Goal: Task Accomplishment & Management: Use online tool/utility

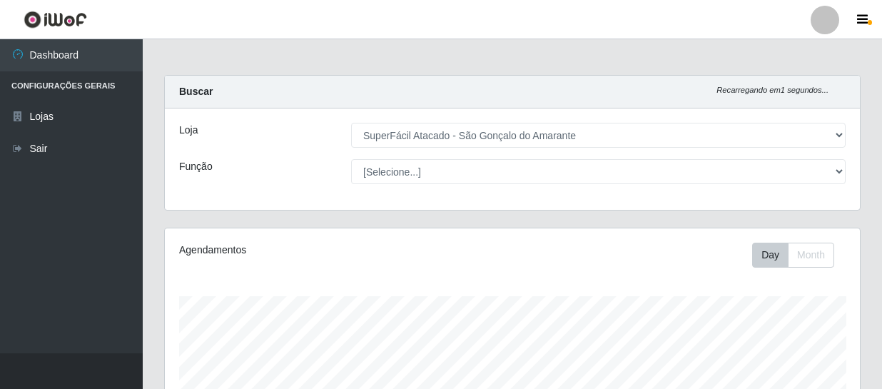
select select "408"
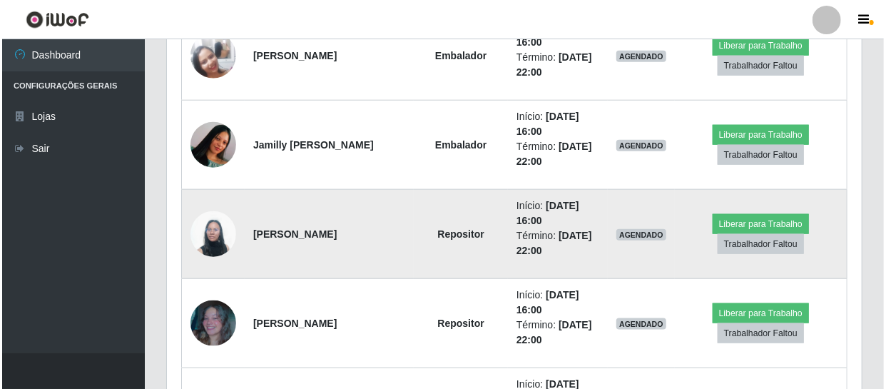
scroll to position [519, 0]
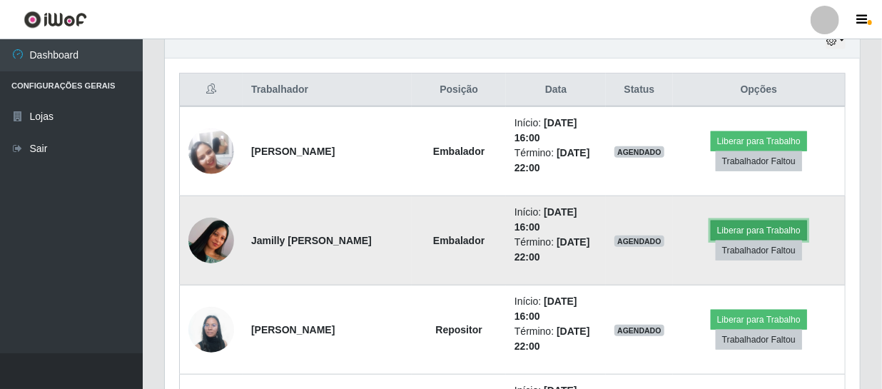
click at [769, 230] on button "Liberar para Trabalho" at bounding box center [759, 230] width 96 height 20
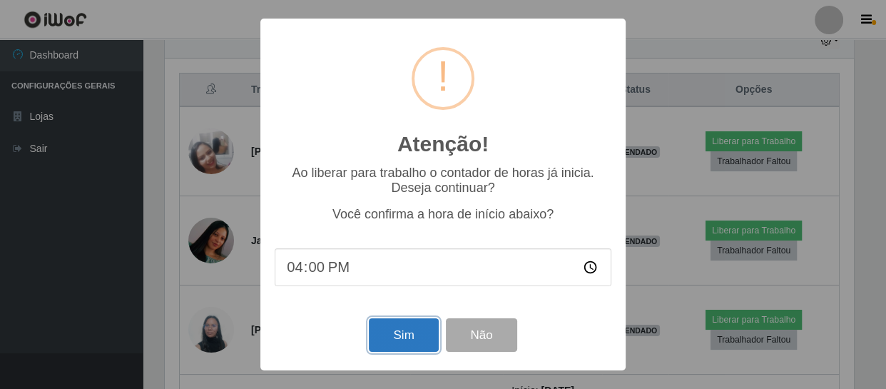
click at [414, 340] on button "Sim" at bounding box center [403, 335] width 69 height 34
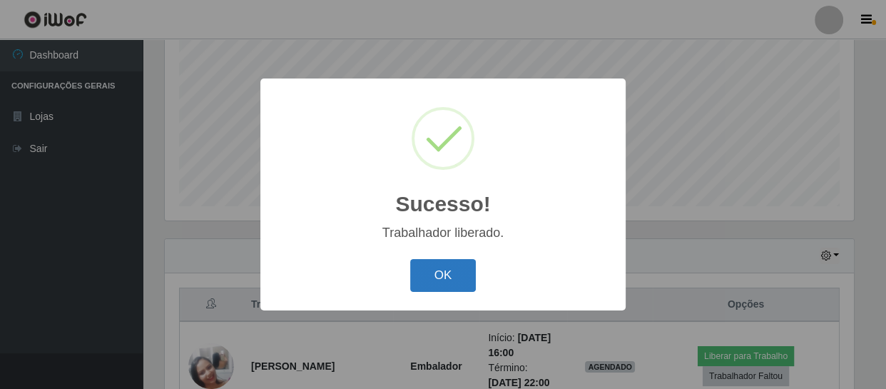
click at [451, 264] on button "OK" at bounding box center [443, 276] width 66 height 34
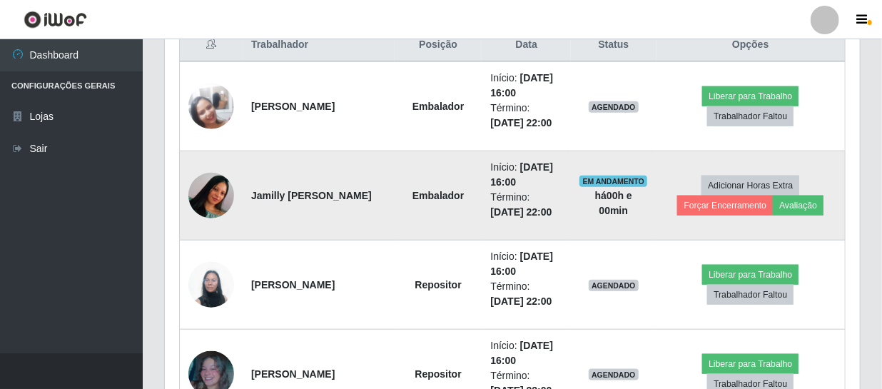
scroll to position [628, 0]
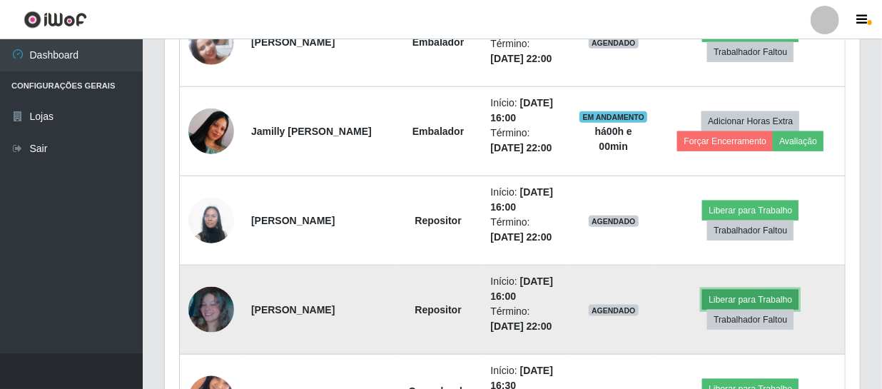
click at [744, 298] on button "Liberar para Trabalho" at bounding box center [750, 300] width 96 height 20
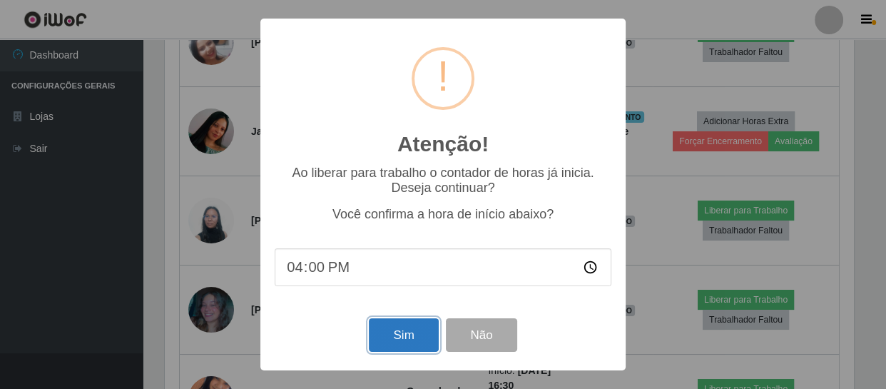
click at [405, 346] on button "Sim" at bounding box center [403, 335] width 69 height 34
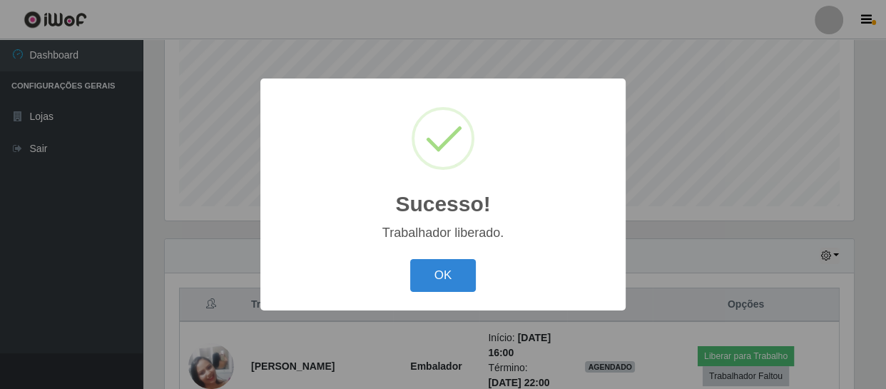
click at [480, 274] on div "OK Cancel" at bounding box center [443, 275] width 337 height 41
click at [450, 276] on button "OK" at bounding box center [443, 276] width 66 height 34
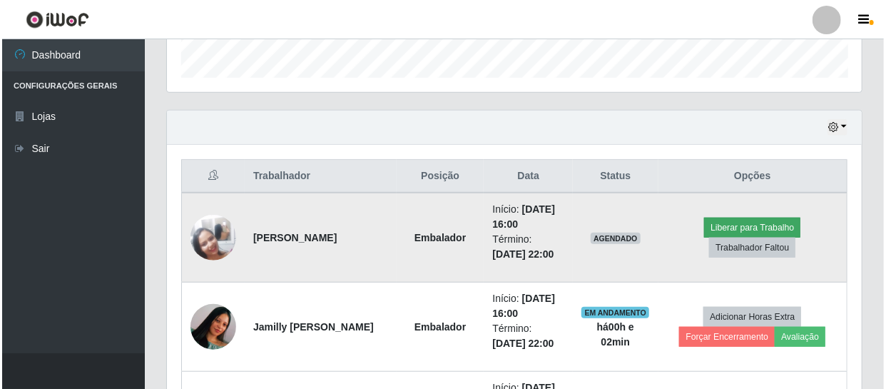
scroll to position [434, 0]
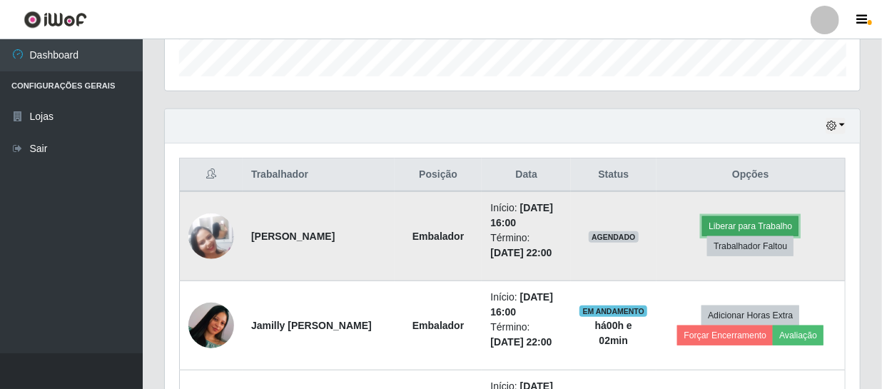
click at [743, 221] on button "Liberar para Trabalho" at bounding box center [750, 226] width 96 height 20
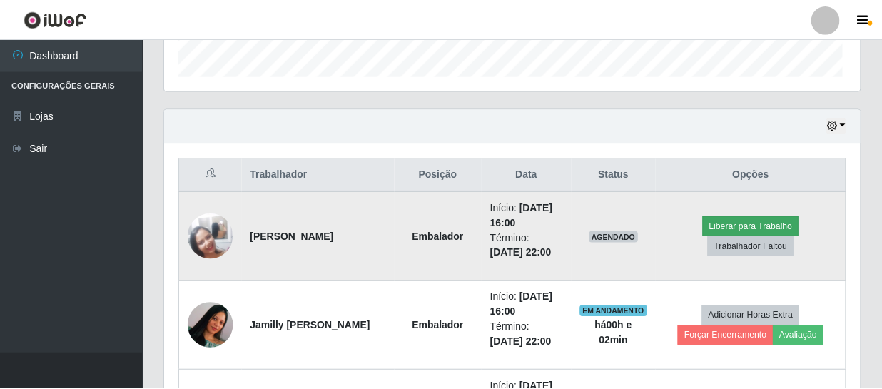
scroll to position [296, 689]
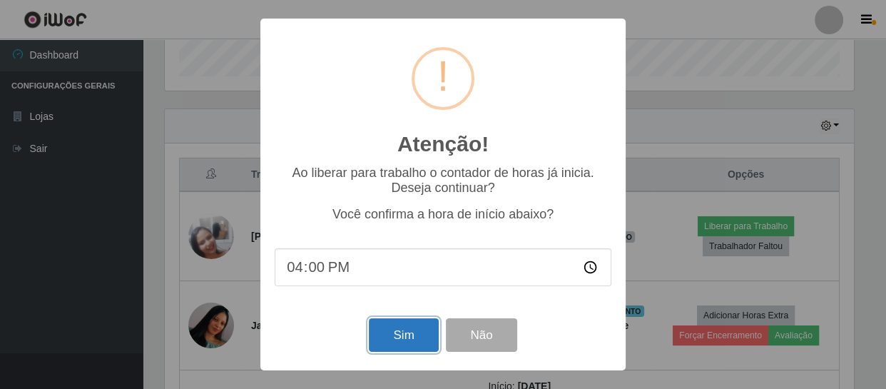
click at [400, 336] on button "Sim" at bounding box center [403, 335] width 69 height 34
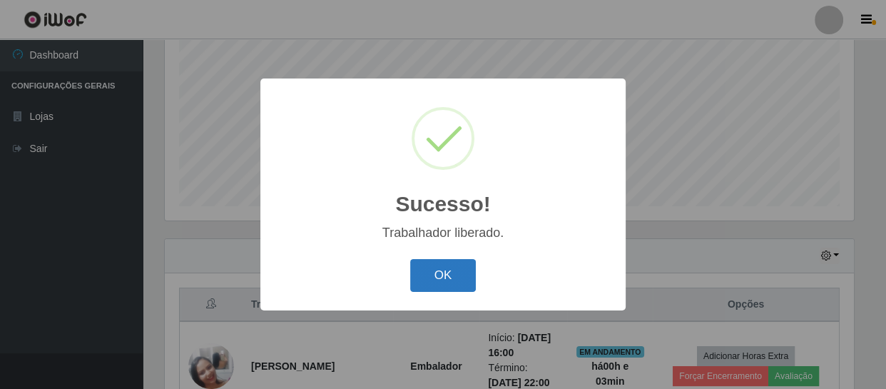
click at [442, 273] on button "OK" at bounding box center [443, 276] width 66 height 34
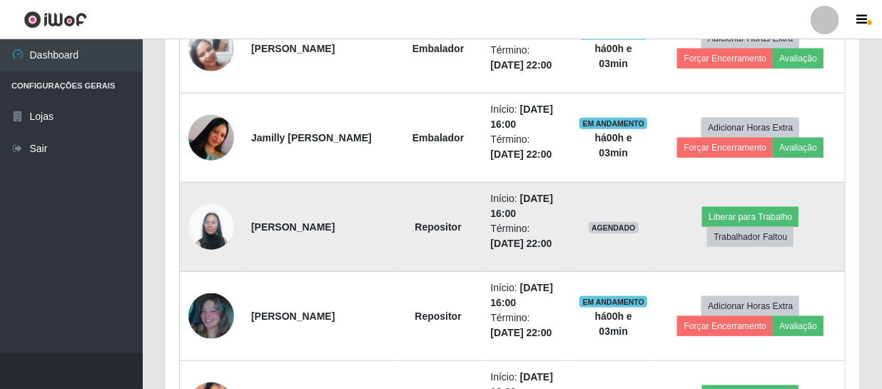
scroll to position [628, 0]
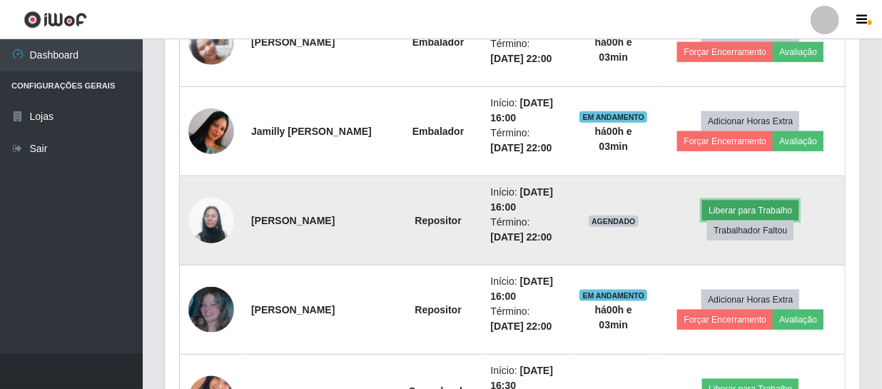
click at [759, 208] on button "Liberar para Trabalho" at bounding box center [750, 211] width 96 height 20
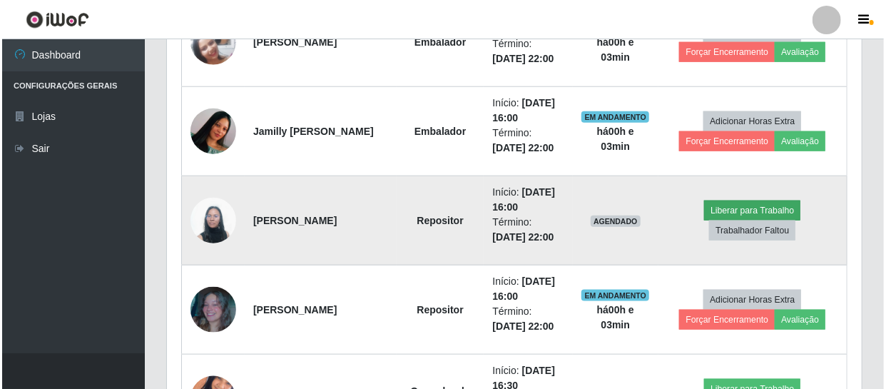
scroll to position [296, 689]
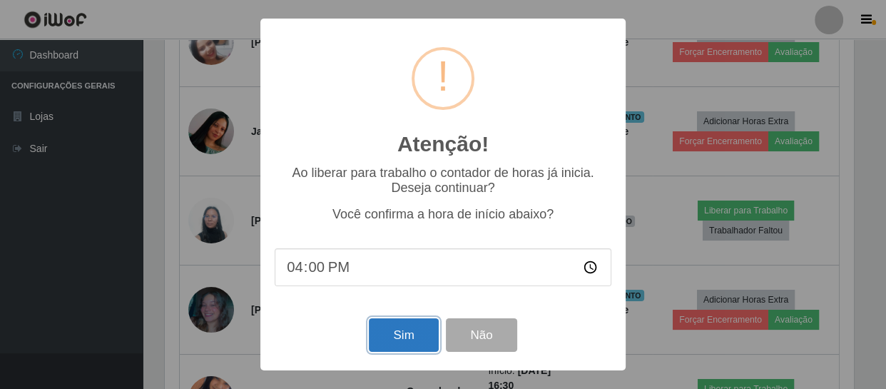
click at [398, 340] on button "Sim" at bounding box center [403, 335] width 69 height 34
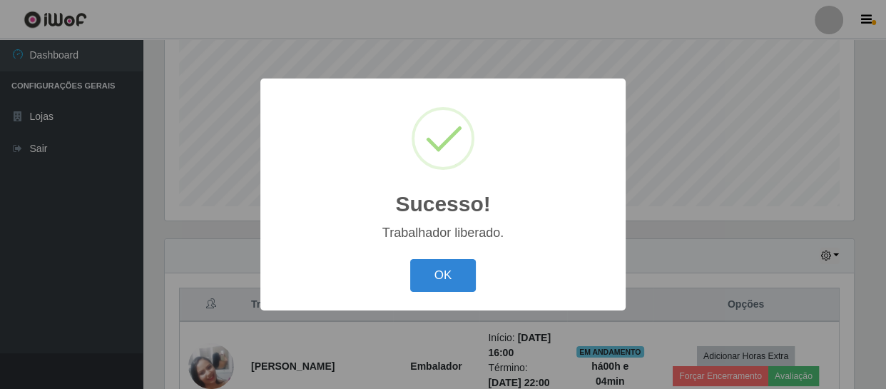
click at [410, 259] on button "OK" at bounding box center [443, 276] width 66 height 34
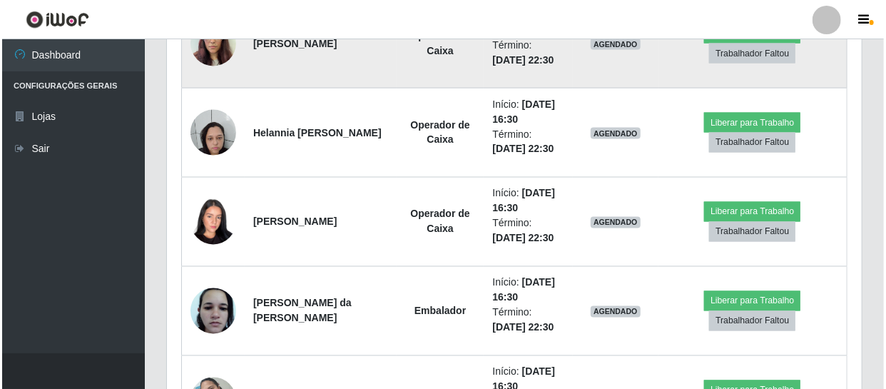
scroll to position [1082, 0]
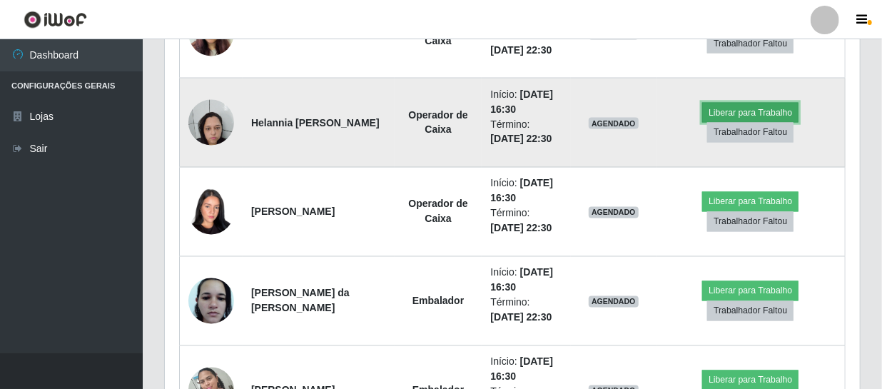
click at [733, 111] on button "Liberar para Trabalho" at bounding box center [750, 113] width 96 height 20
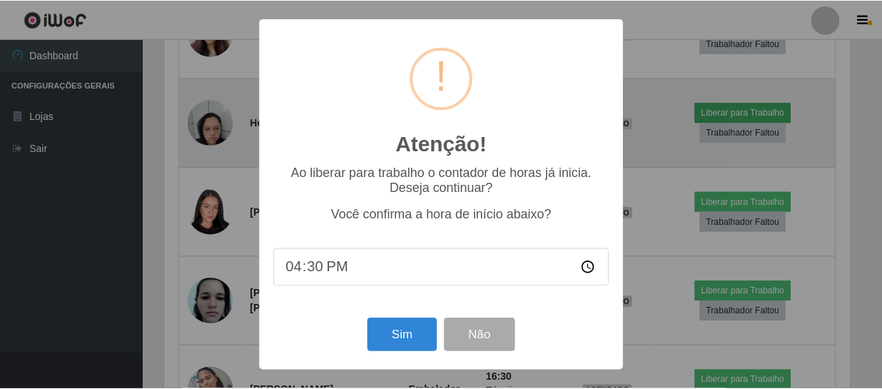
scroll to position [296, 689]
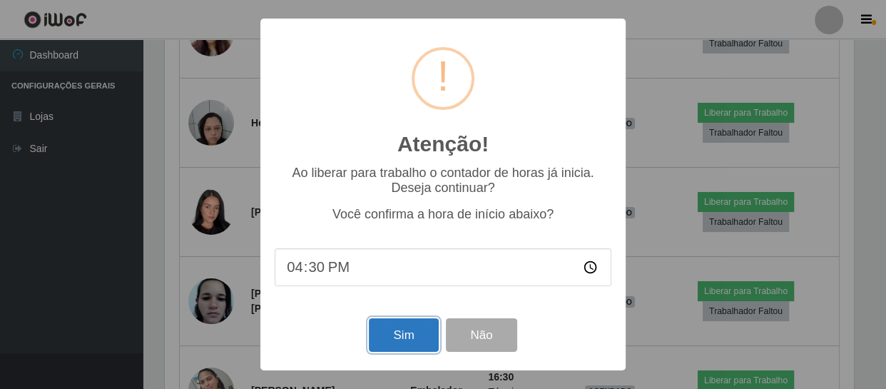
click at [414, 342] on button "Sim" at bounding box center [403, 335] width 69 height 34
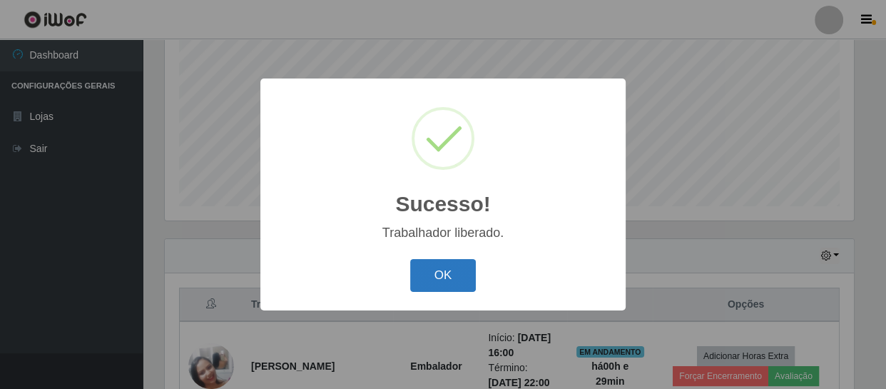
click at [442, 280] on button "OK" at bounding box center [443, 276] width 66 height 34
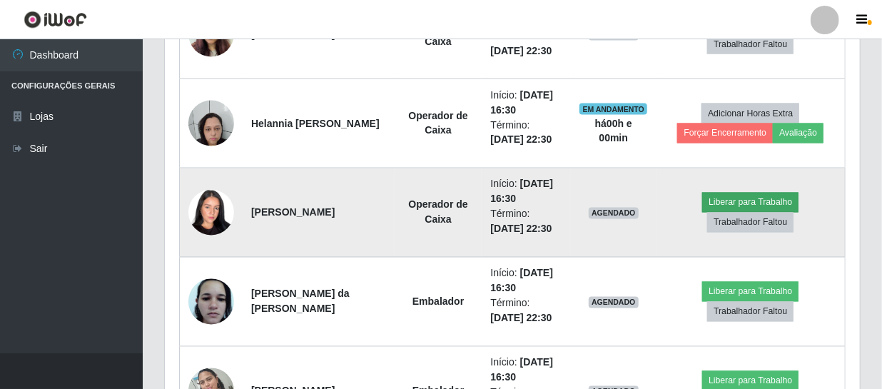
scroll to position [1082, 0]
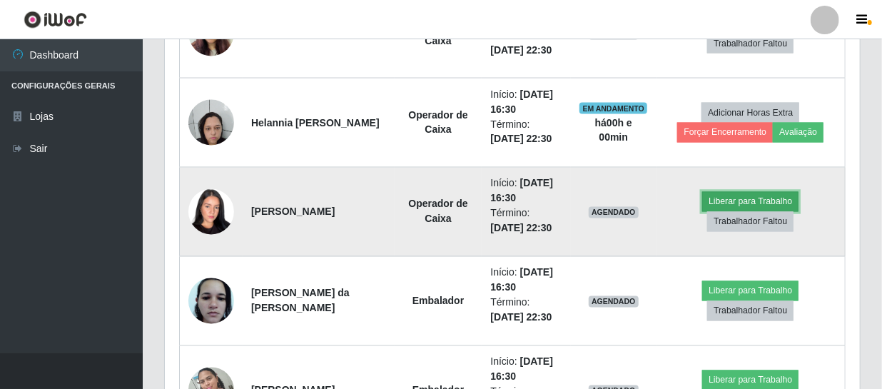
click at [756, 195] on button "Liberar para Trabalho" at bounding box center [750, 202] width 96 height 20
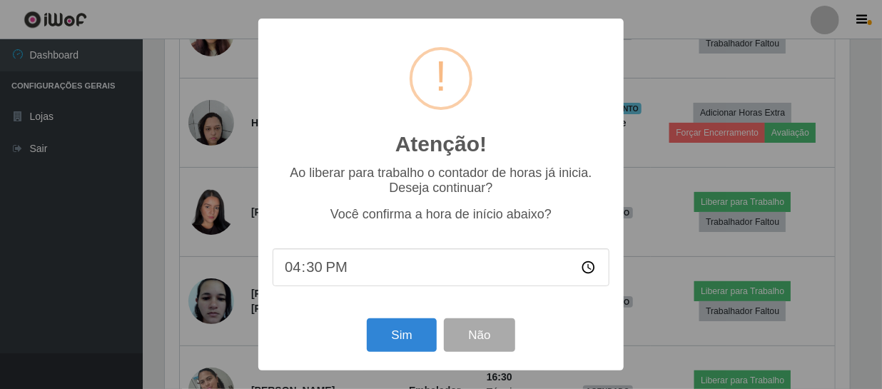
scroll to position [296, 689]
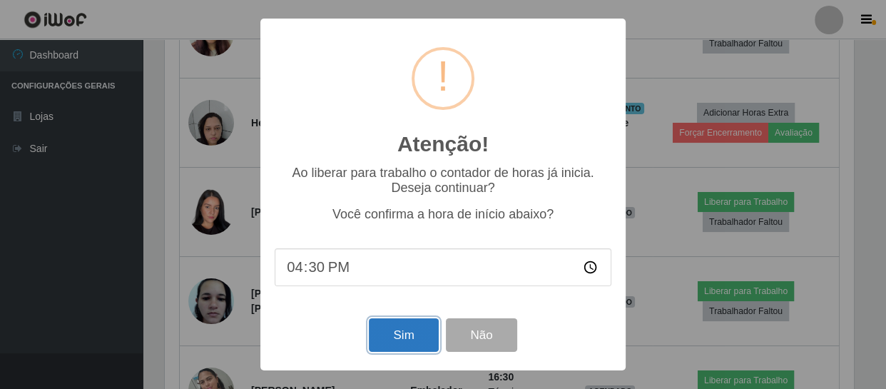
click at [406, 325] on button "Sim" at bounding box center [403, 335] width 69 height 34
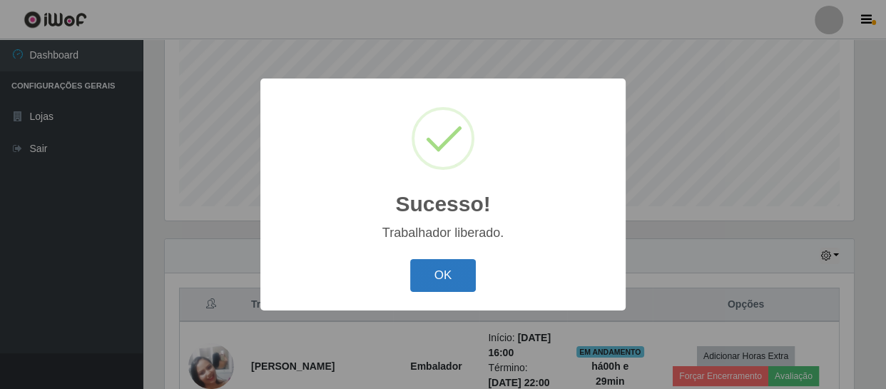
click at [434, 276] on button "OK" at bounding box center [443, 276] width 66 height 34
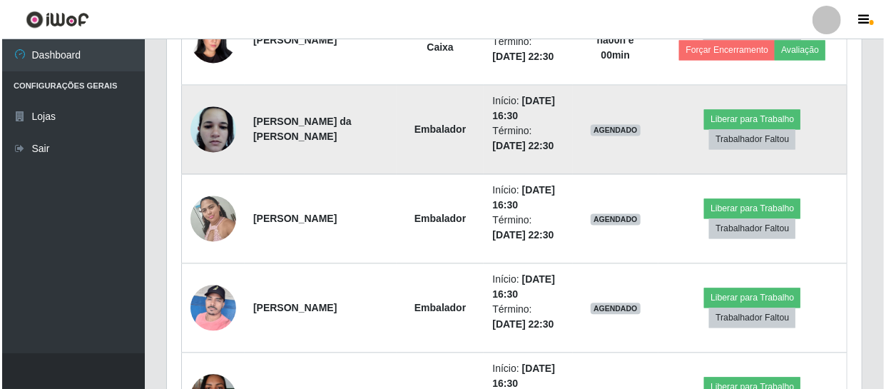
scroll to position [1277, 0]
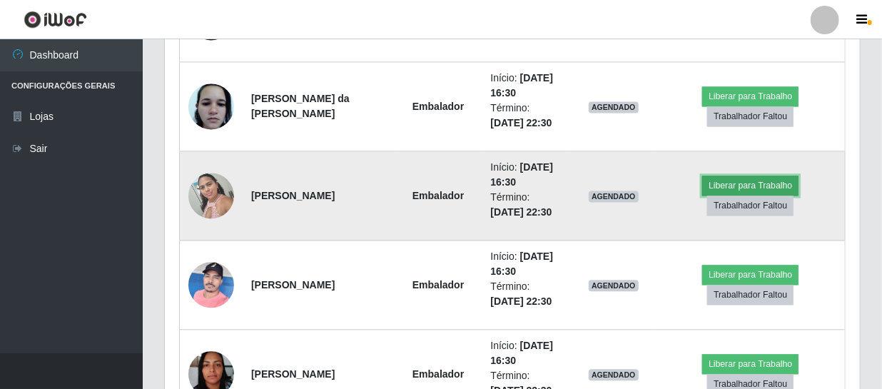
click at [741, 186] on button "Liberar para Trabalho" at bounding box center [750, 186] width 96 height 20
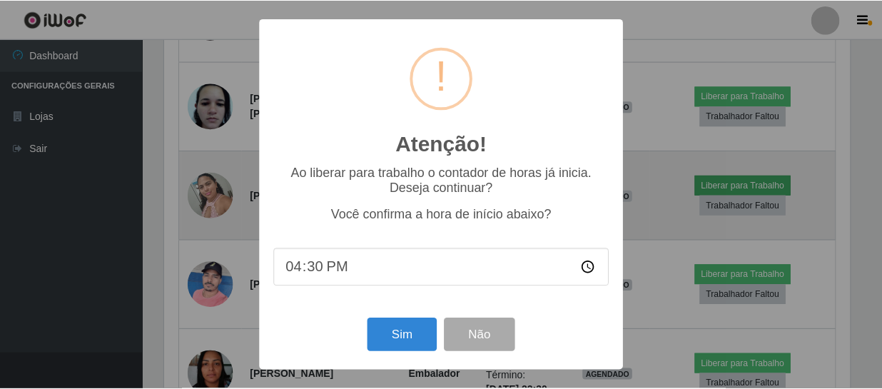
scroll to position [296, 689]
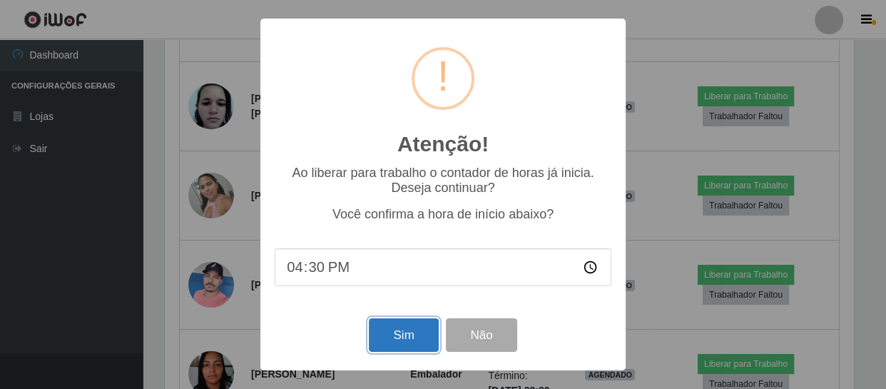
click at [388, 333] on button "Sim" at bounding box center [403, 335] width 69 height 34
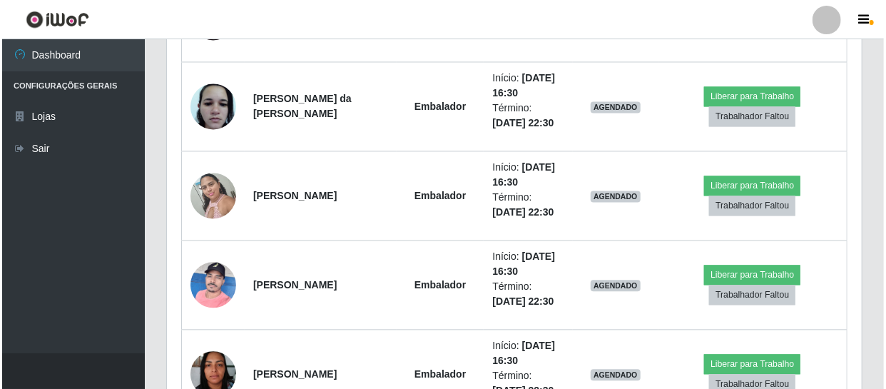
scroll to position [0, 0]
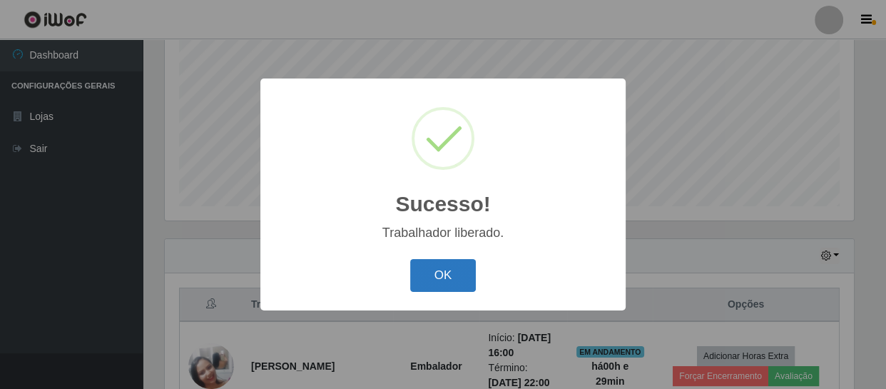
click at [425, 292] on button "OK" at bounding box center [443, 276] width 66 height 34
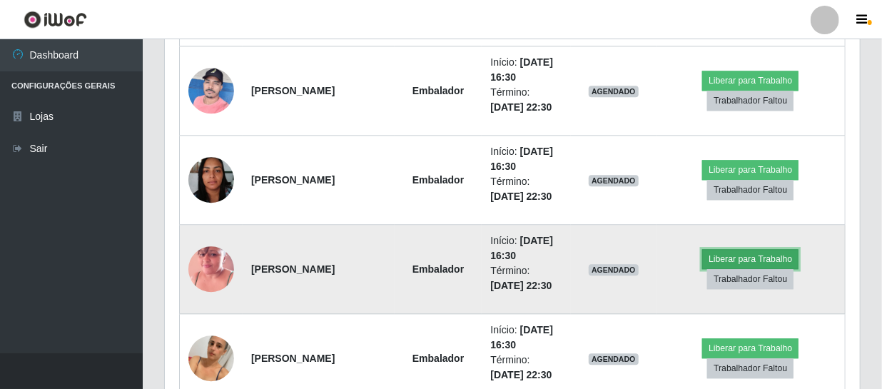
click at [735, 257] on button "Liberar para Trabalho" at bounding box center [750, 259] width 96 height 20
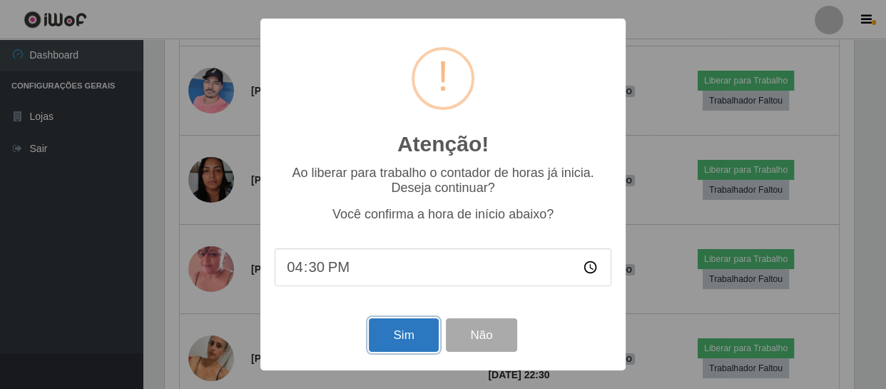
click at [421, 336] on button "Sim" at bounding box center [403, 335] width 69 height 34
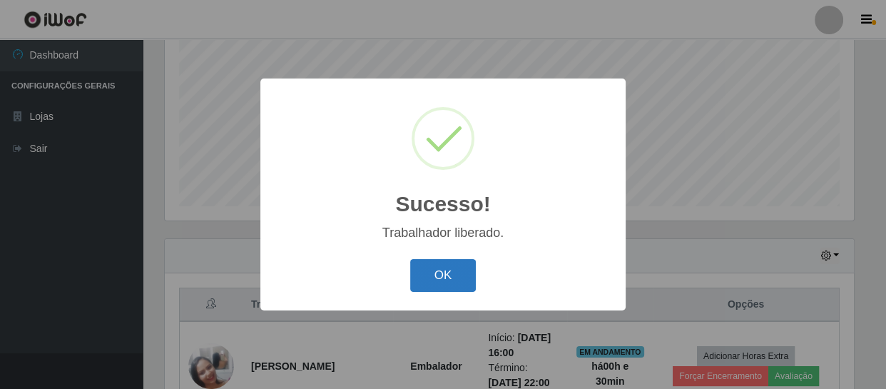
click at [442, 269] on button "OK" at bounding box center [443, 276] width 66 height 34
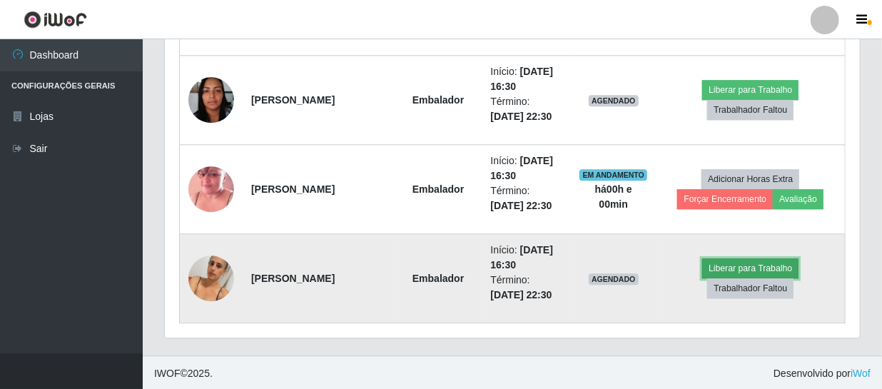
click at [764, 273] on button "Liberar para Trabalho" at bounding box center [750, 268] width 96 height 20
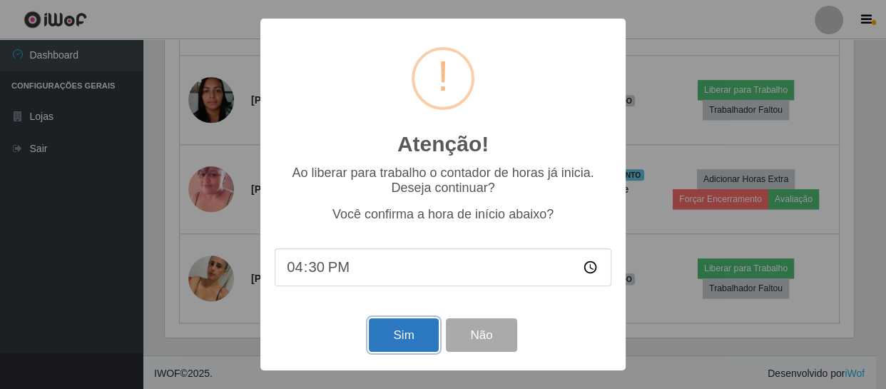
click at [401, 334] on button "Sim" at bounding box center [403, 335] width 69 height 34
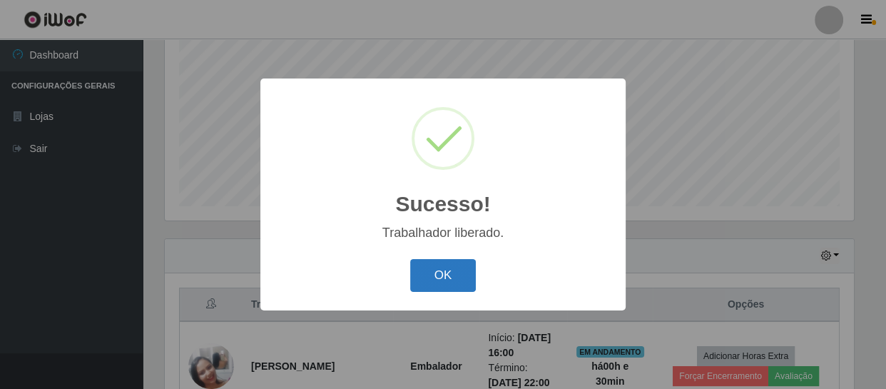
click at [447, 281] on button "OK" at bounding box center [443, 276] width 66 height 34
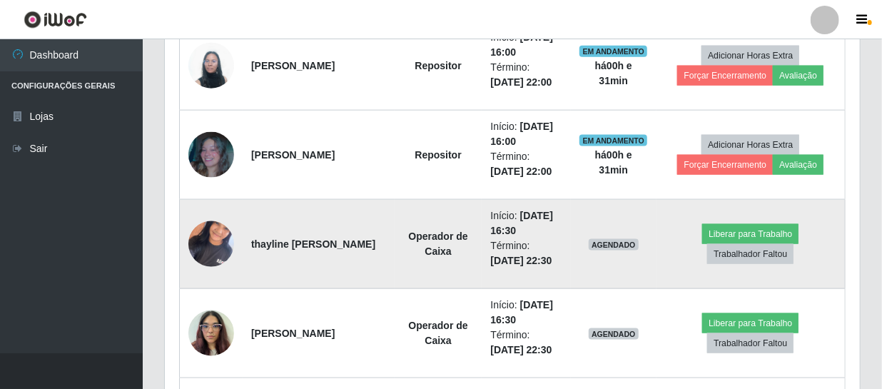
scroll to position [838, 0]
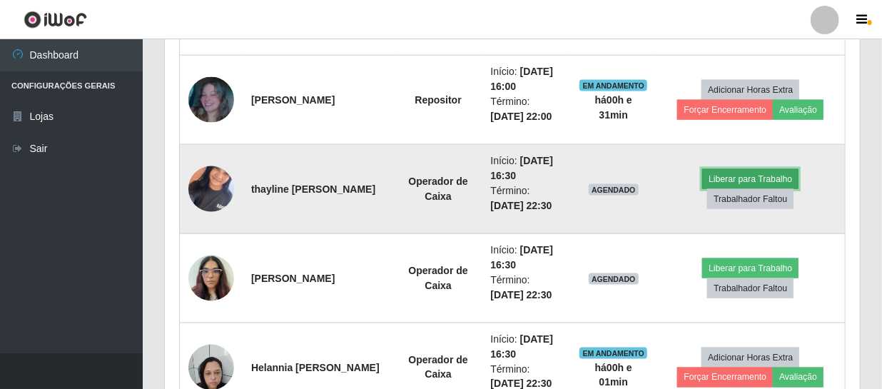
click at [733, 179] on button "Liberar para Trabalho" at bounding box center [750, 179] width 96 height 20
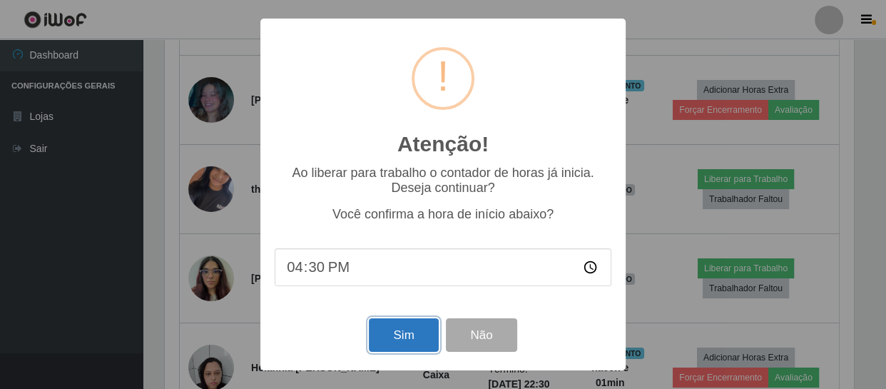
click at [422, 338] on button "Sim" at bounding box center [403, 335] width 69 height 34
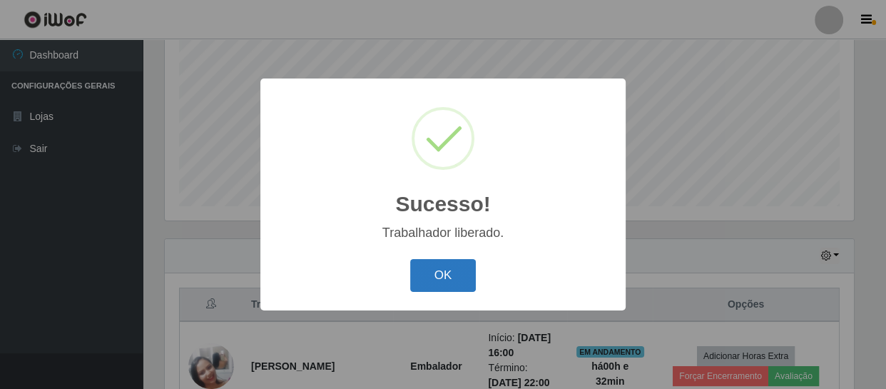
click at [445, 278] on button "OK" at bounding box center [443, 276] width 66 height 34
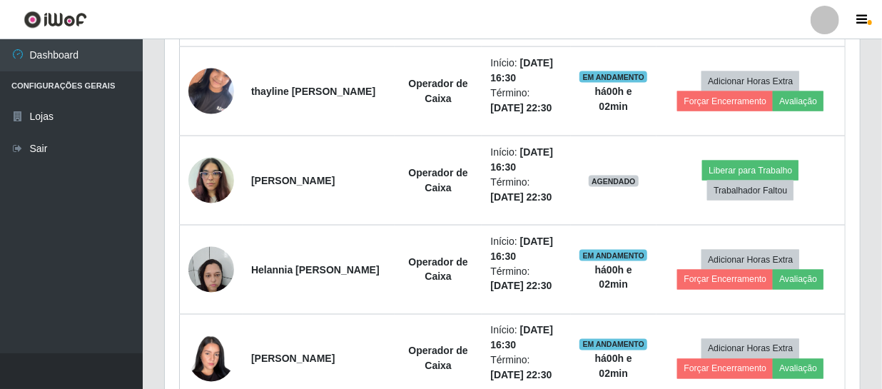
scroll to position [888, 0]
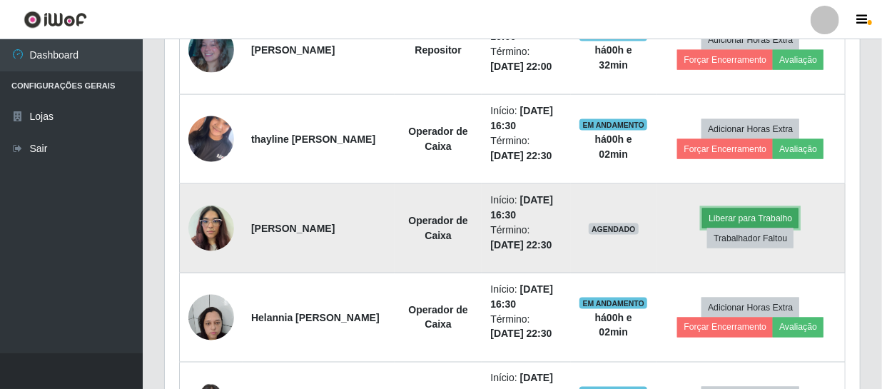
click at [739, 214] on button "Liberar para Trabalho" at bounding box center [750, 218] width 96 height 20
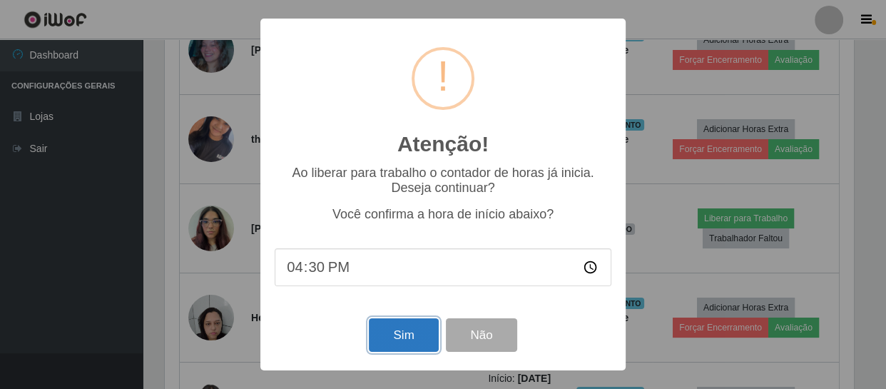
click at [409, 333] on button "Sim" at bounding box center [403, 335] width 69 height 34
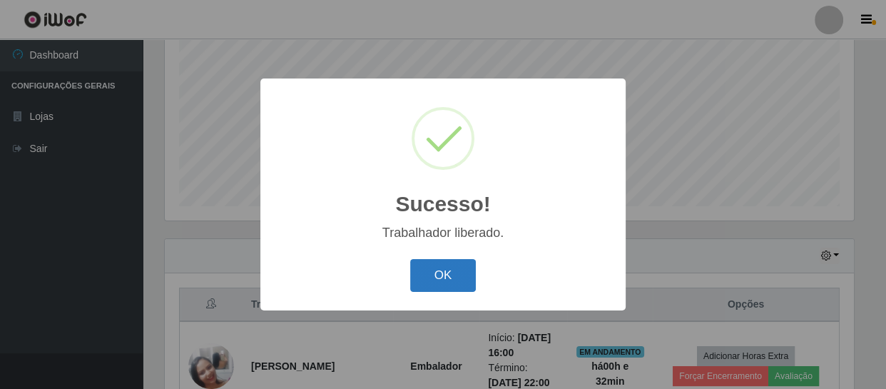
click at [448, 272] on button "OK" at bounding box center [443, 276] width 66 height 34
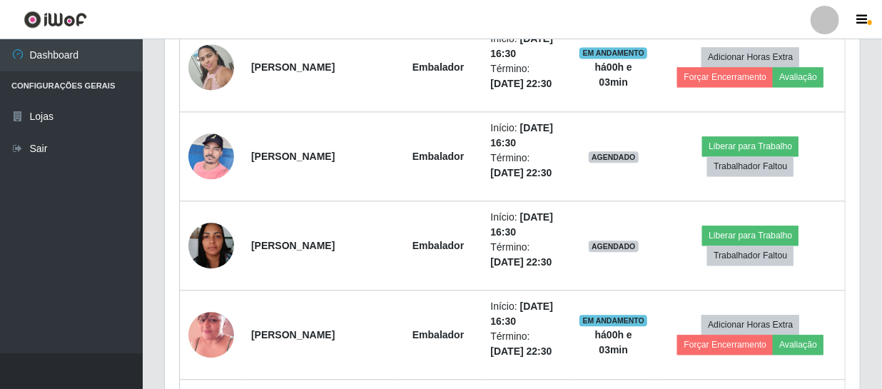
scroll to position [1406, 0]
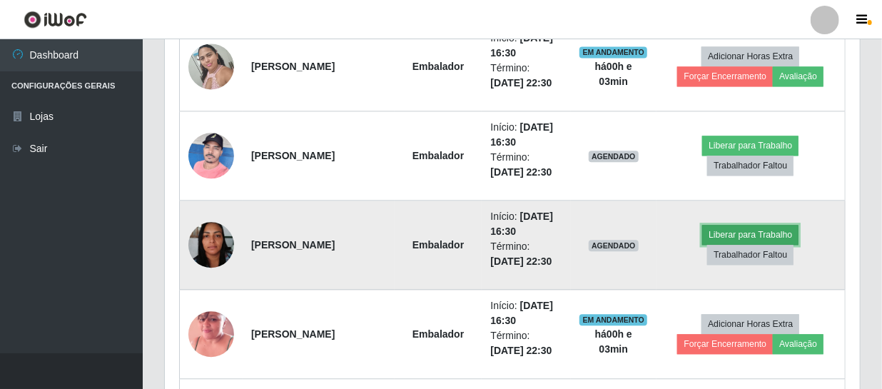
click at [731, 233] on button "Liberar para Trabalho" at bounding box center [750, 235] width 96 height 20
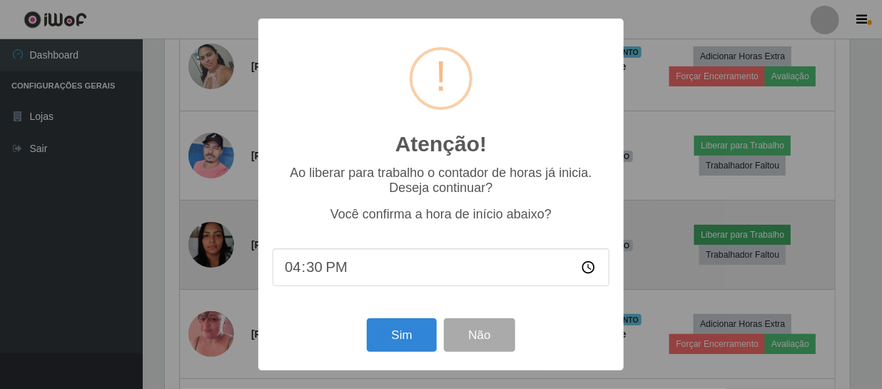
scroll to position [296, 689]
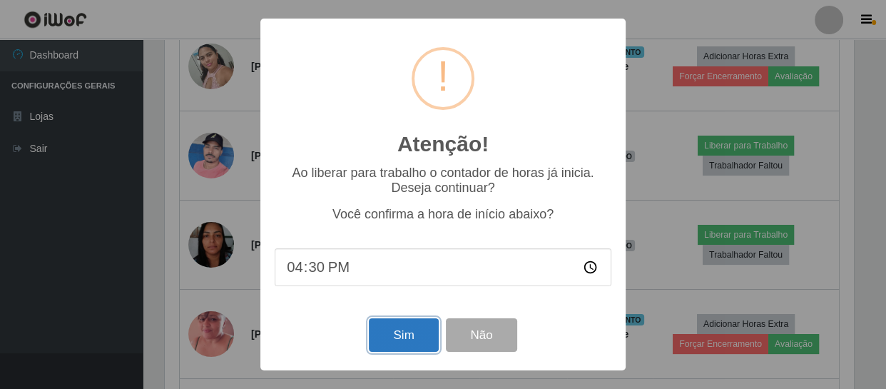
click at [390, 330] on button "Sim" at bounding box center [403, 335] width 69 height 34
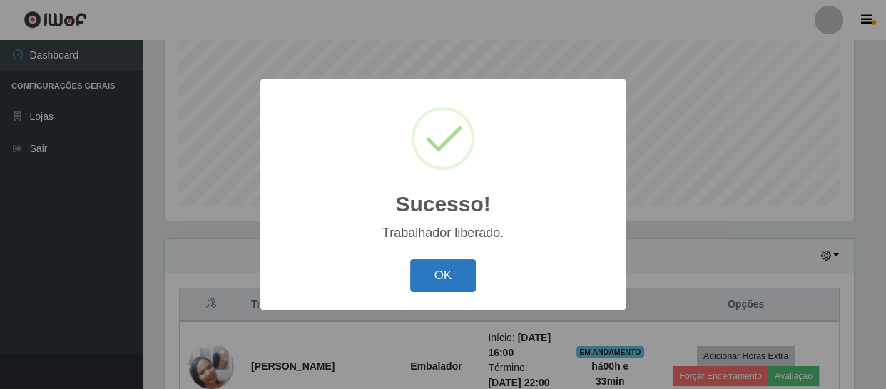
click at [442, 278] on button "OK" at bounding box center [443, 276] width 66 height 34
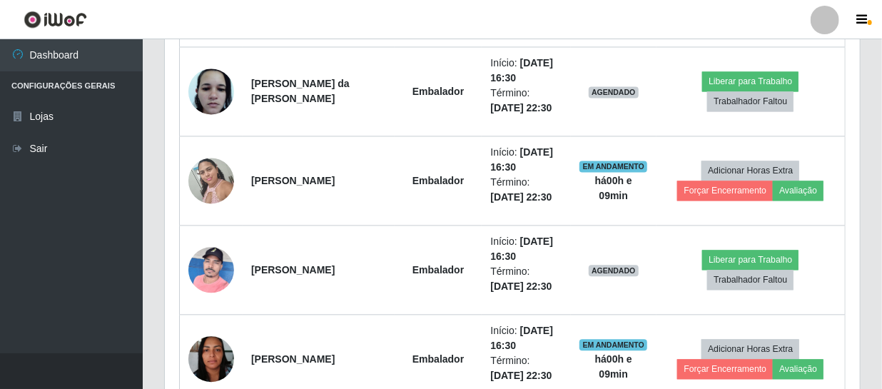
scroll to position [1292, 0]
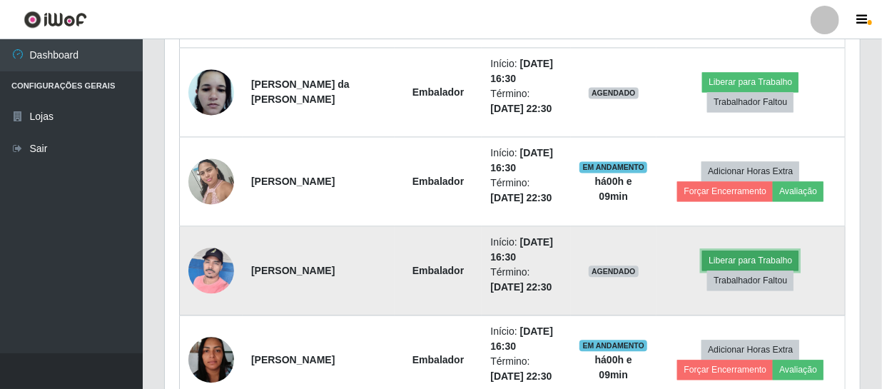
click at [785, 258] on button "Liberar para Trabalho" at bounding box center [750, 260] width 96 height 20
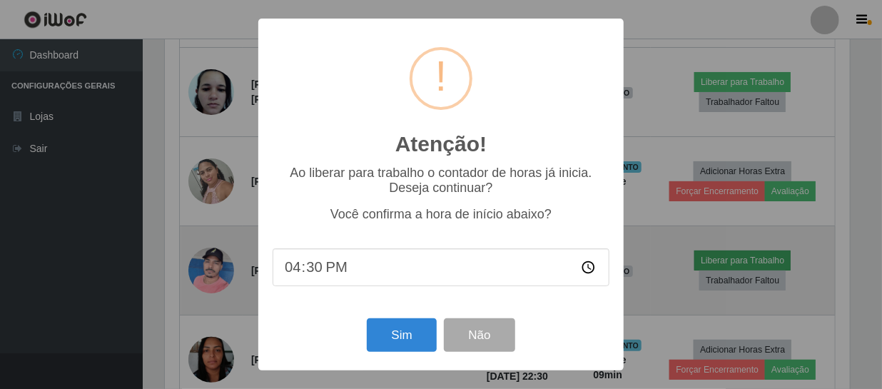
scroll to position [296, 689]
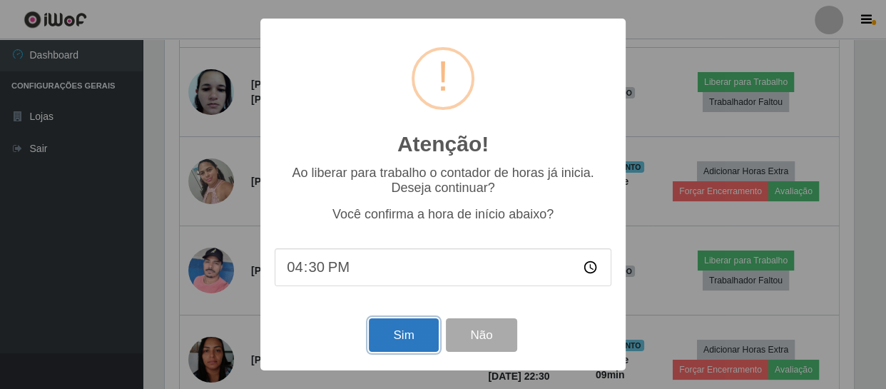
click at [416, 329] on button "Sim" at bounding box center [403, 335] width 69 height 34
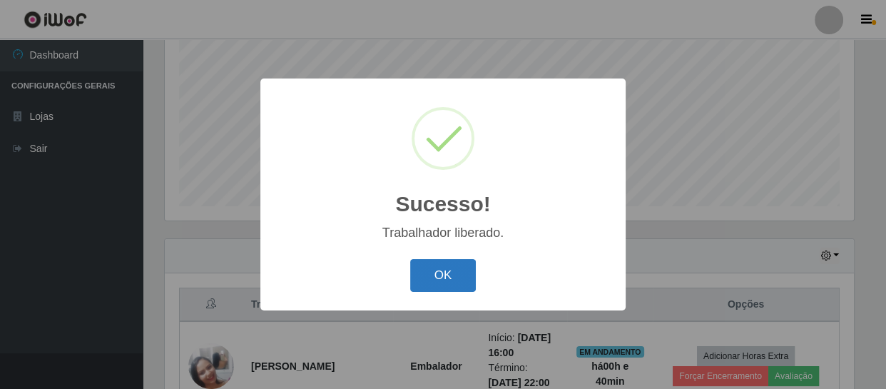
click at [464, 270] on button "OK" at bounding box center [443, 276] width 66 height 34
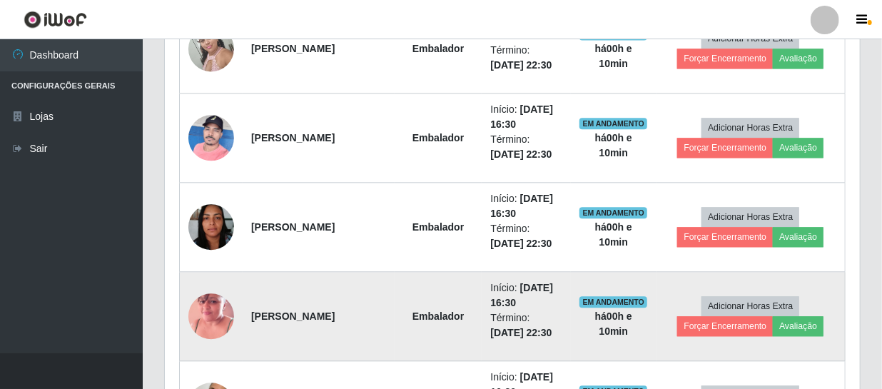
scroll to position [1342, 0]
